Goal: Task Accomplishment & Management: Manage account settings

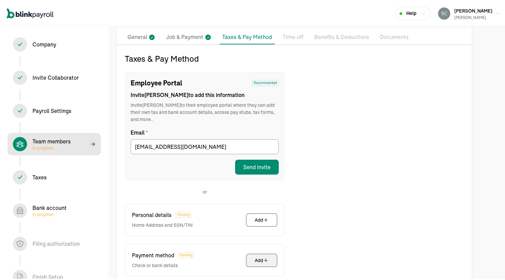
click at [41, 98] on span "Payroll Settings In progress" at bounding box center [53, 109] width 93 height 22
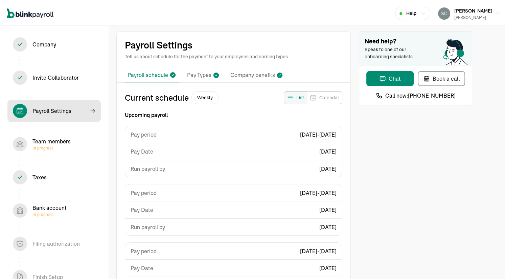
click at [191, 70] on p "Pay Types" at bounding box center [199, 73] width 24 height 9
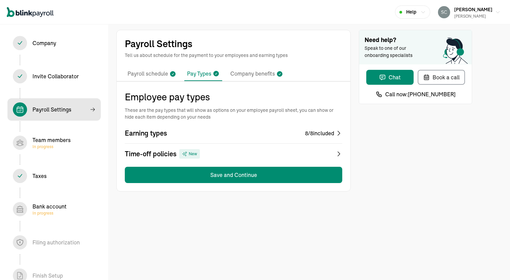
click at [229, 142] on div "Earning types 8 / 8 included Time-off policies New" at bounding box center [234, 143] width 218 height 30
click at [212, 160] on div "Employee pay types These are the pay types that will show as options on your em…" at bounding box center [234, 136] width 218 height 93
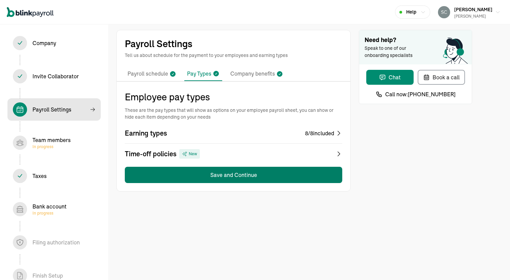
click at [218, 176] on button "Save and Continue" at bounding box center [234, 175] width 218 height 16
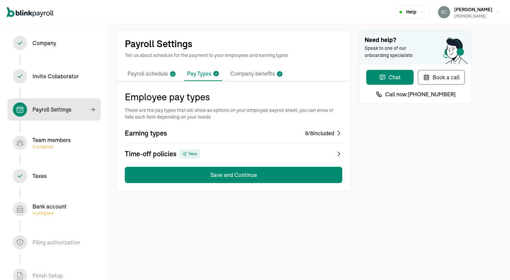
click at [240, 78] on li "Company benefits" at bounding box center [257, 74] width 58 height 14
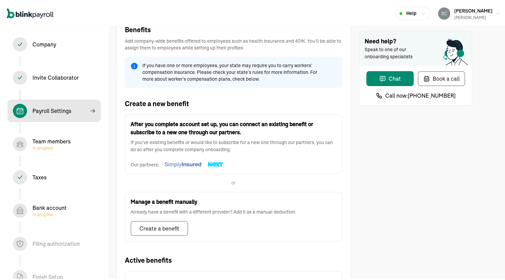
scroll to position [152, 0]
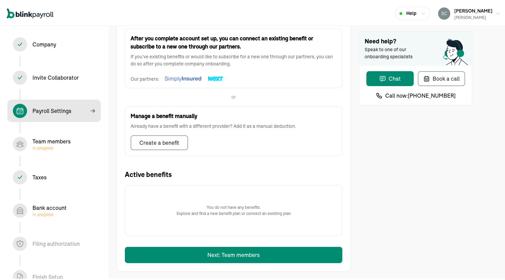
click at [55, 81] on div "Invite Collaborator In progress" at bounding box center [54, 76] width 83 height 14
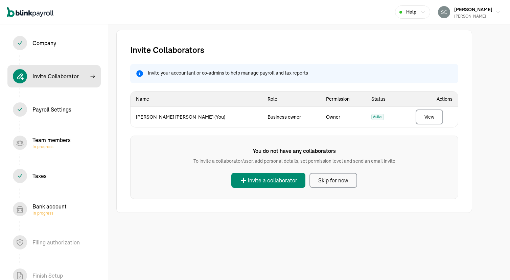
click at [48, 109] on div "Payroll Settings In progress" at bounding box center [51, 109] width 39 height 8
